Goal: Task Accomplishment & Management: Use online tool/utility

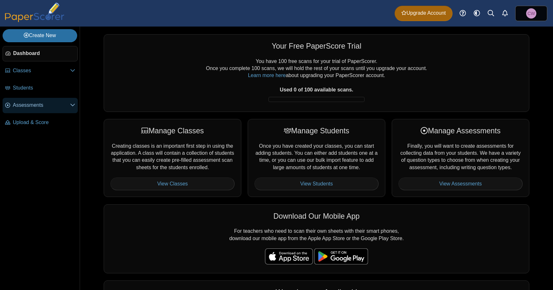
click at [35, 107] on span "Assessments" at bounding box center [41, 105] width 57 height 7
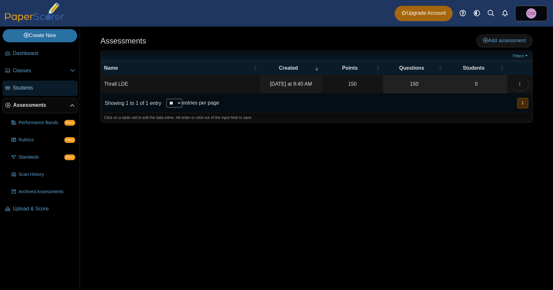
click at [40, 92] on link "Students" at bounding box center [40, 88] width 75 height 15
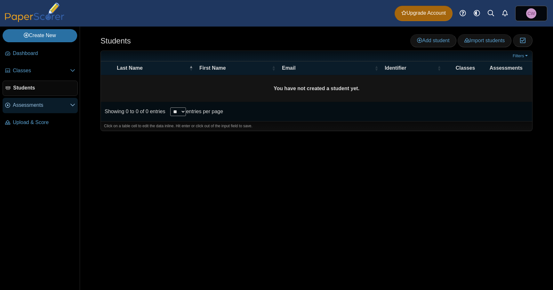
click at [30, 105] on span "Assessments" at bounding box center [41, 105] width 57 height 7
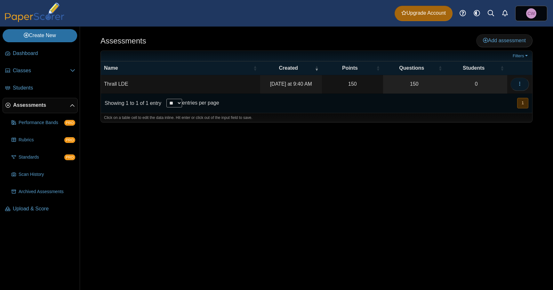
click at [521, 84] on icon "button" at bounding box center [519, 83] width 5 height 5
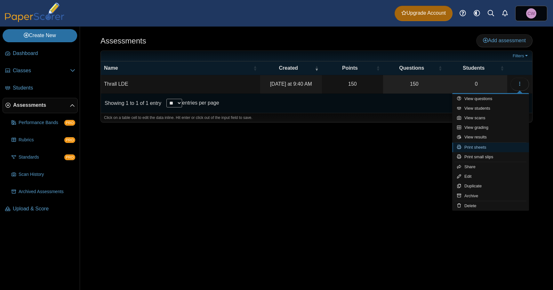
click at [489, 148] on link "Print sheets" at bounding box center [490, 148] width 77 height 10
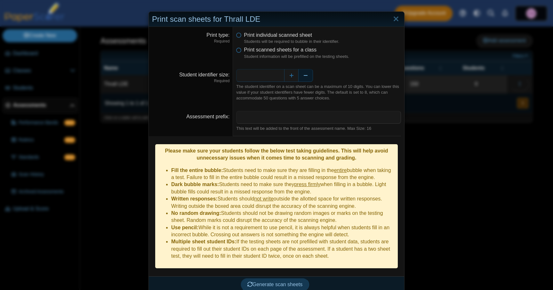
click at [304, 77] on button "Decrease" at bounding box center [306, 75] width 14 height 13
click at [286, 282] on span "Generate scan sheets" at bounding box center [274, 284] width 55 height 5
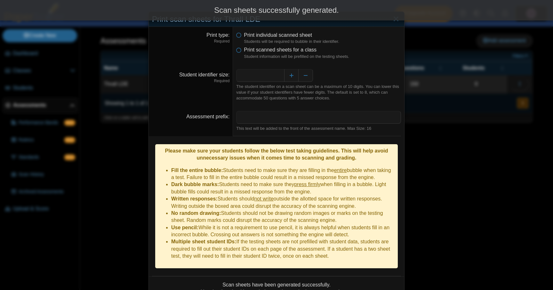
scroll to position [49, 0]
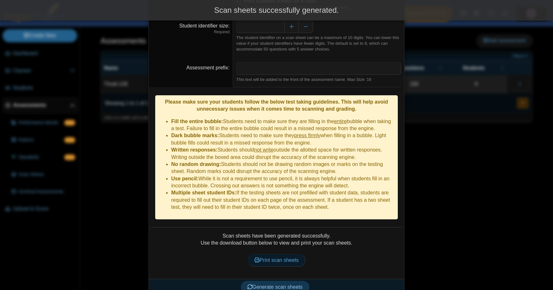
click at [284, 255] on link "Print scan sheets" at bounding box center [277, 260] width 58 height 13
